Goal: Information Seeking & Learning: Check status

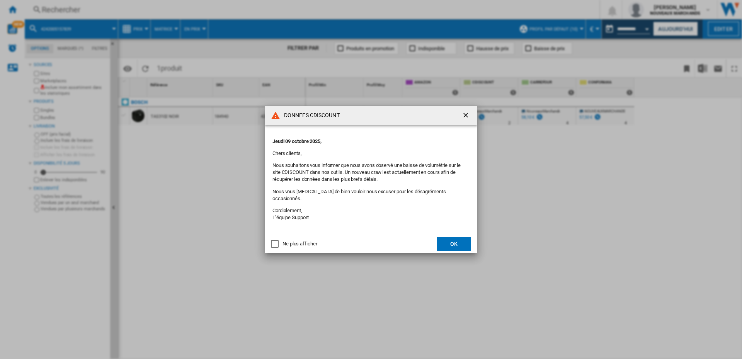
click at [274, 240] on div "Ne plus afficher" at bounding box center [275, 244] width 8 height 8
click at [455, 238] on button "OK" at bounding box center [454, 244] width 34 height 14
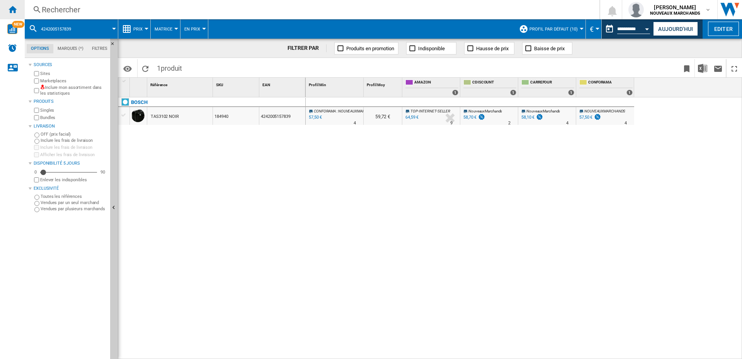
click at [12, 6] on ng-md-icon "Accueil" at bounding box center [12, 9] width 9 height 9
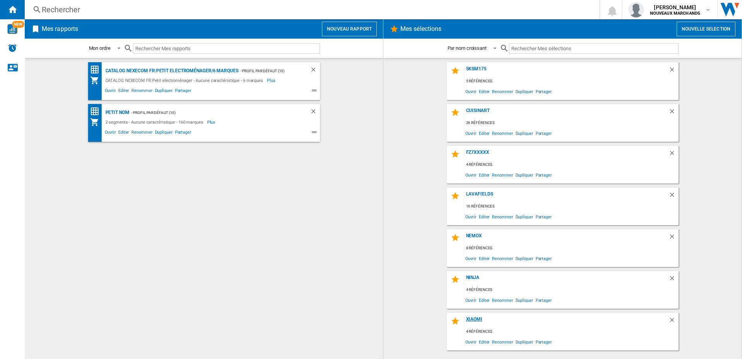
click at [474, 317] on div "Xiaomi" at bounding box center [566, 322] width 204 height 10
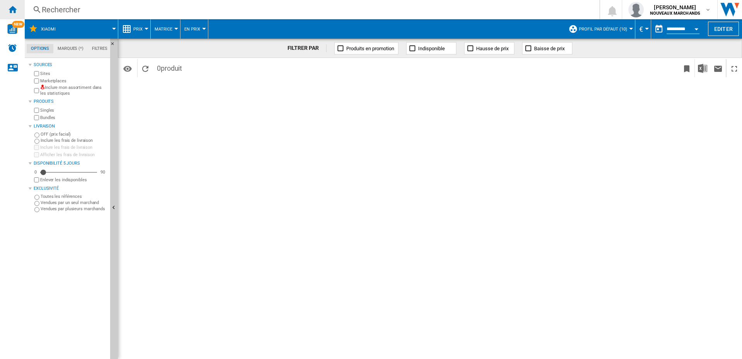
click at [11, 10] on ng-md-icon "Accueil" at bounding box center [12, 9] width 9 height 9
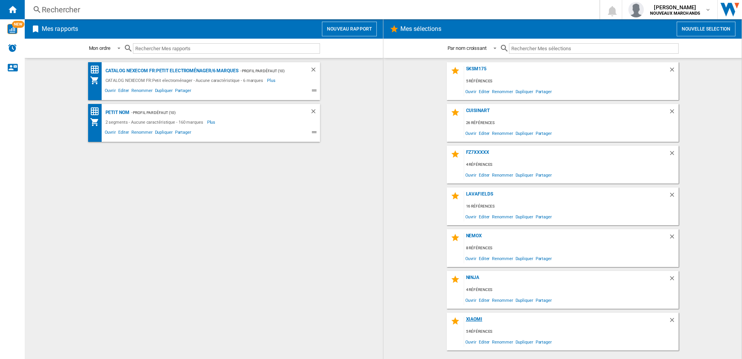
click at [476, 320] on div "Xiaomi" at bounding box center [566, 322] width 204 height 10
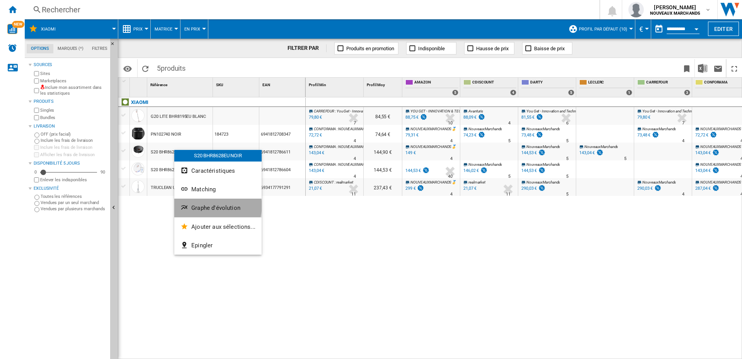
click at [213, 206] on span "Graphe d'évolution" at bounding box center [215, 207] width 49 height 7
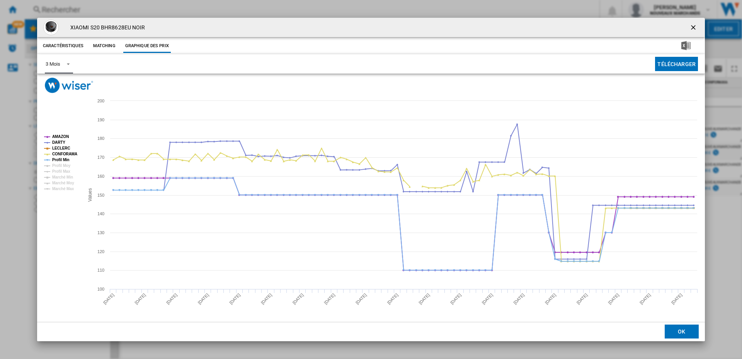
click at [60, 61] on span "3 Mois" at bounding box center [53, 64] width 14 height 7
click at [66, 85] on md-option "6 Mois" at bounding box center [65, 82] width 53 height 19
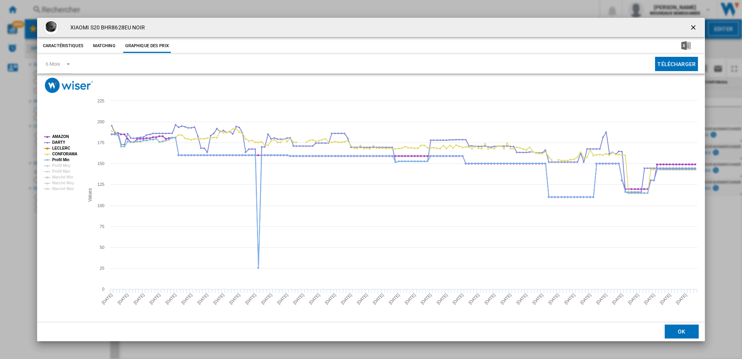
click at [691, 26] on ng-md-icon "getI18NText('BUTTONS.CLOSE_DIALOG')" at bounding box center [694, 28] width 9 height 9
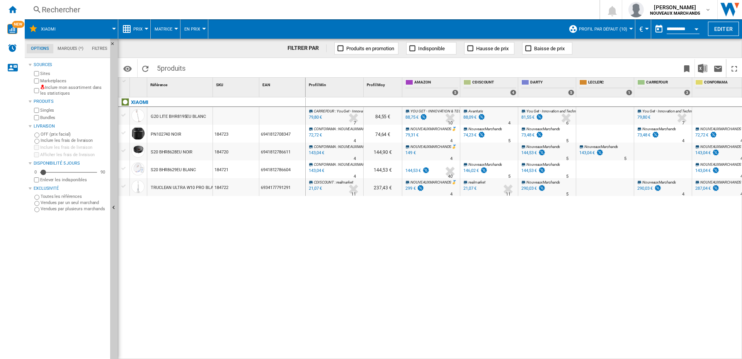
click at [136, 7] on div "Rechercher" at bounding box center [311, 9] width 538 height 11
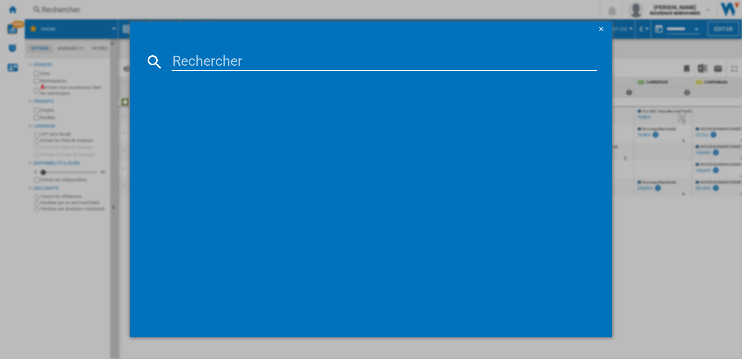
click at [192, 59] on input at bounding box center [384, 62] width 425 height 19
paste input "6941812708347"
type input "6941812708347"
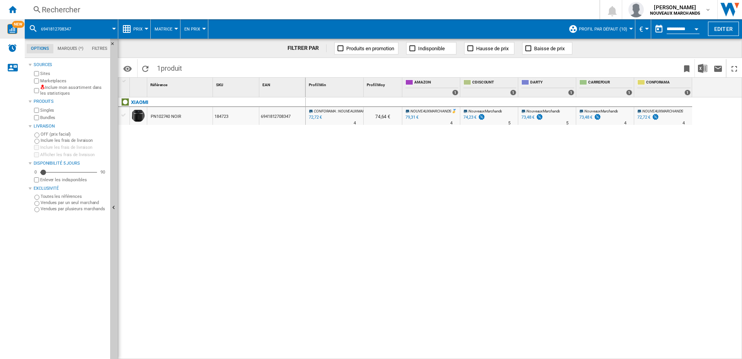
drag, startPoint x: 708, startPoint y: 25, endPoint x: 12, endPoint y: 27, distance: 696.9
click at [12, 27] on img "WiseCard" at bounding box center [12, 29] width 10 height 10
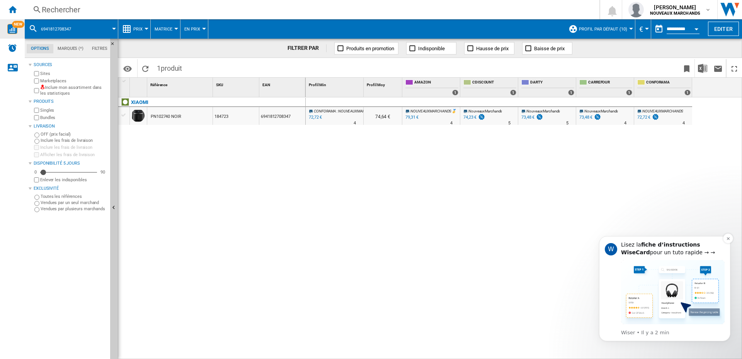
click at [659, 269] on img "Message content" at bounding box center [673, 292] width 104 height 64
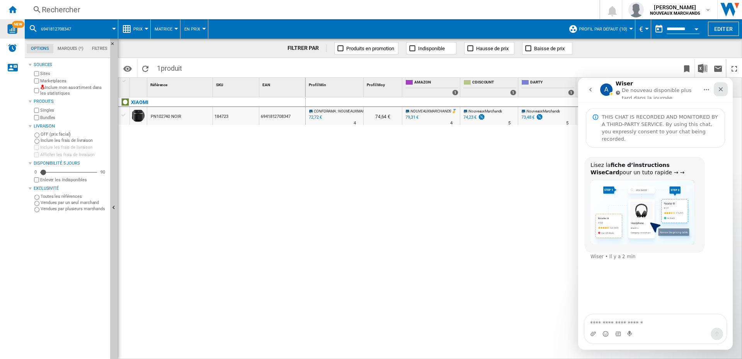
click at [724, 88] on icon "Fermer" at bounding box center [721, 89] width 6 height 6
